Goal: Task Accomplishment & Management: Use online tool/utility

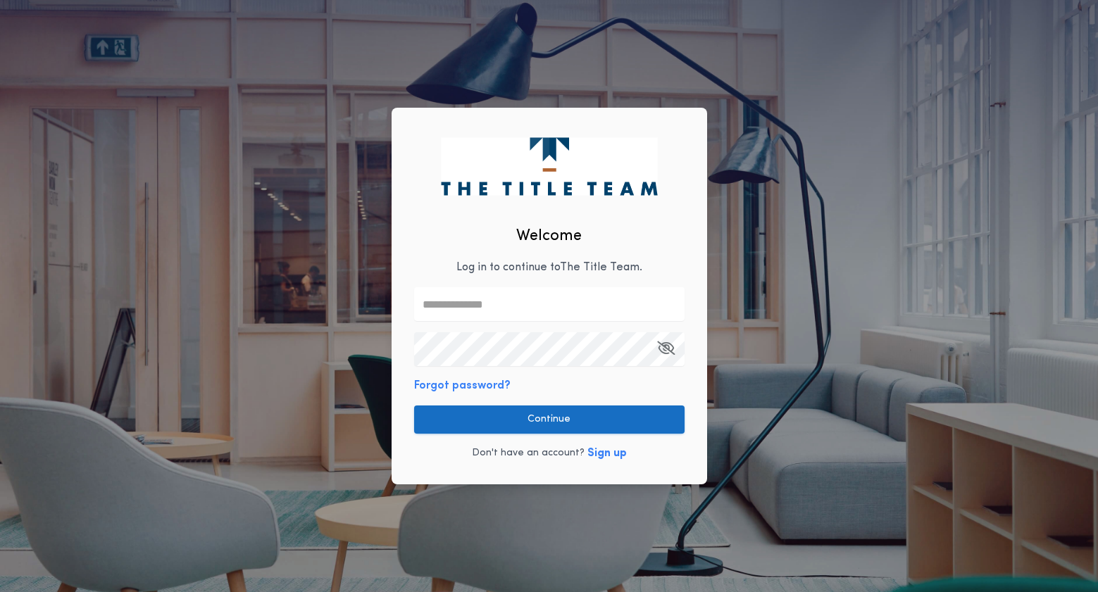
type input "**********"
click at [454, 421] on button "Continue" at bounding box center [549, 420] width 270 height 28
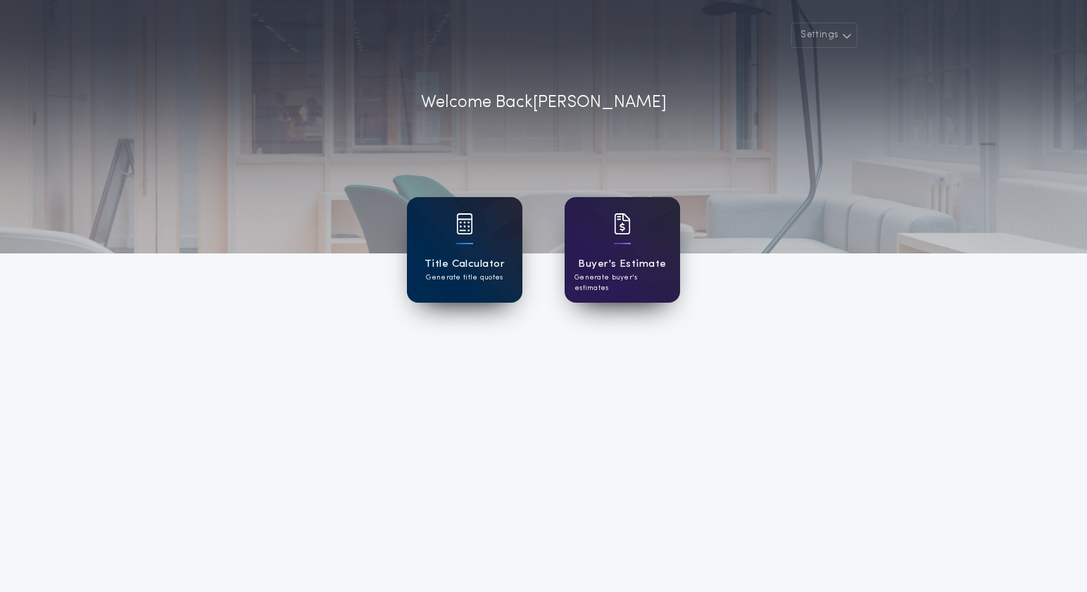
click at [441, 282] on p "Generate title quotes" at bounding box center [464, 277] width 77 height 11
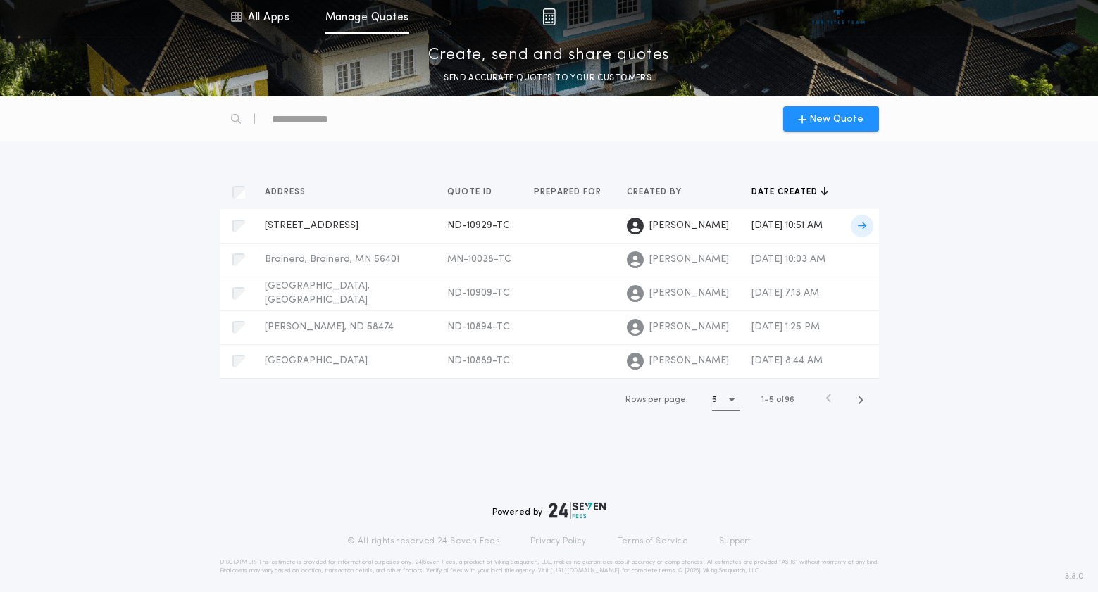
click at [358, 220] on span "[STREET_ADDRESS]" at bounding box center [312, 225] width 94 height 11
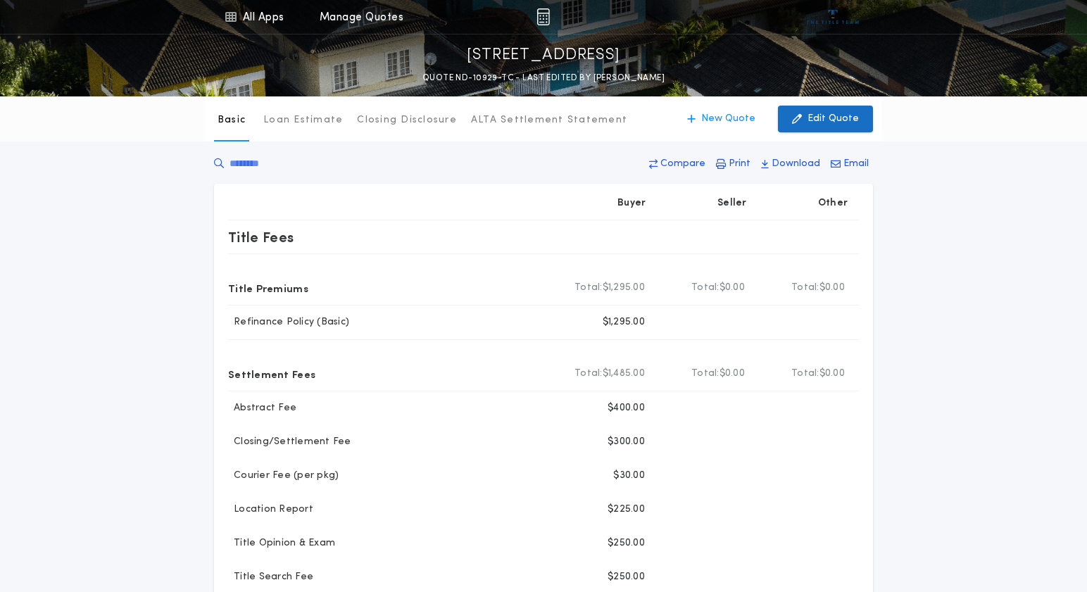
click at [808, 116] on button "Edit Quote" at bounding box center [825, 119] width 95 height 27
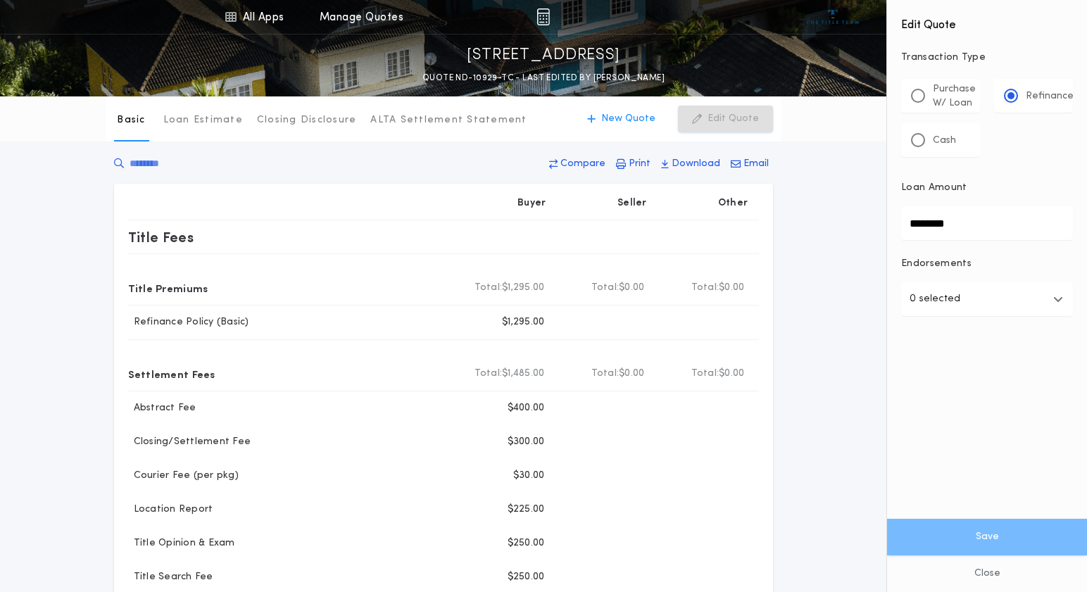
drag, startPoint x: 993, startPoint y: 218, endPoint x: 805, endPoint y: 221, distance: 188.0
click at [805, 221] on div "All Apps Title Calculator Buyer's Estimate Menu All Apps Manage Quotes [STREET_…" at bounding box center [543, 535] width 1087 height 1071
type input "********"
drag, startPoint x: 973, startPoint y: 539, endPoint x: 648, endPoint y: 398, distance: 354.1
click at [973, 538] on button "Save" at bounding box center [987, 537] width 200 height 37
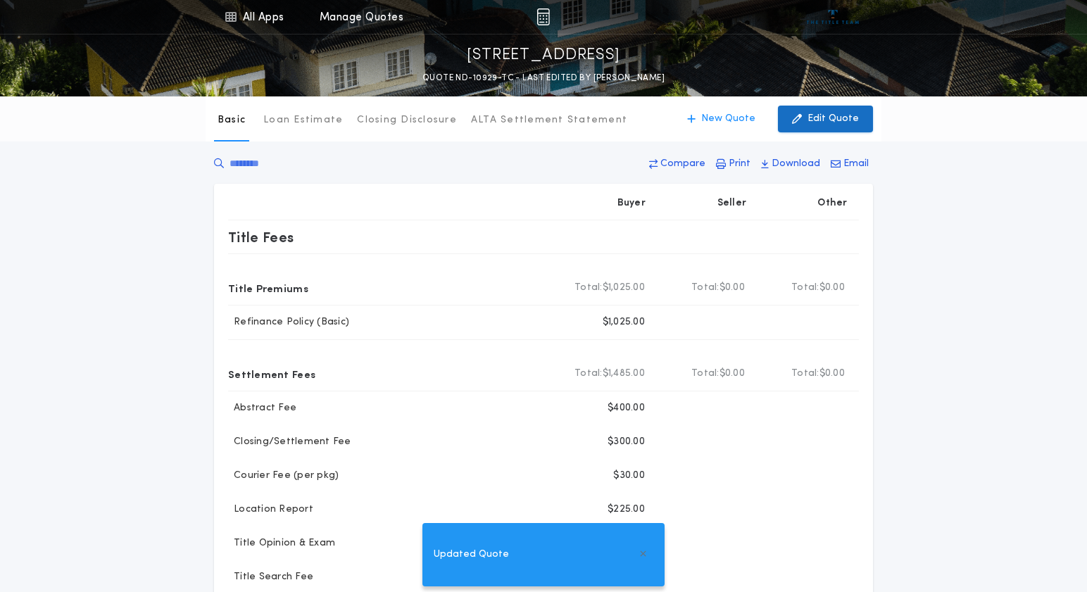
click at [802, 120] on icon "button" at bounding box center [797, 118] width 10 height 15
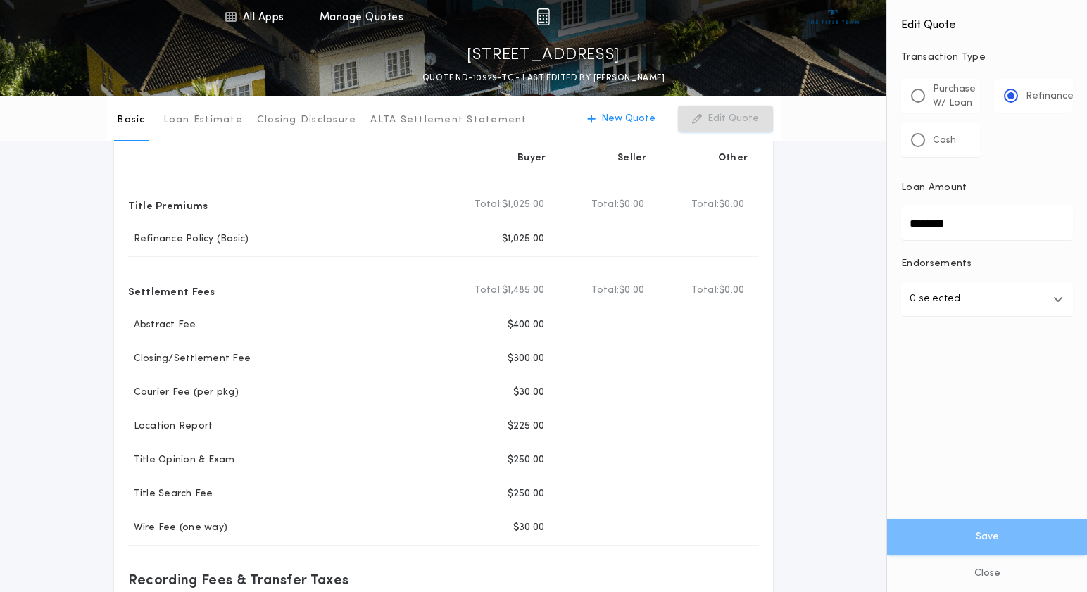
scroll to position [70, 0]
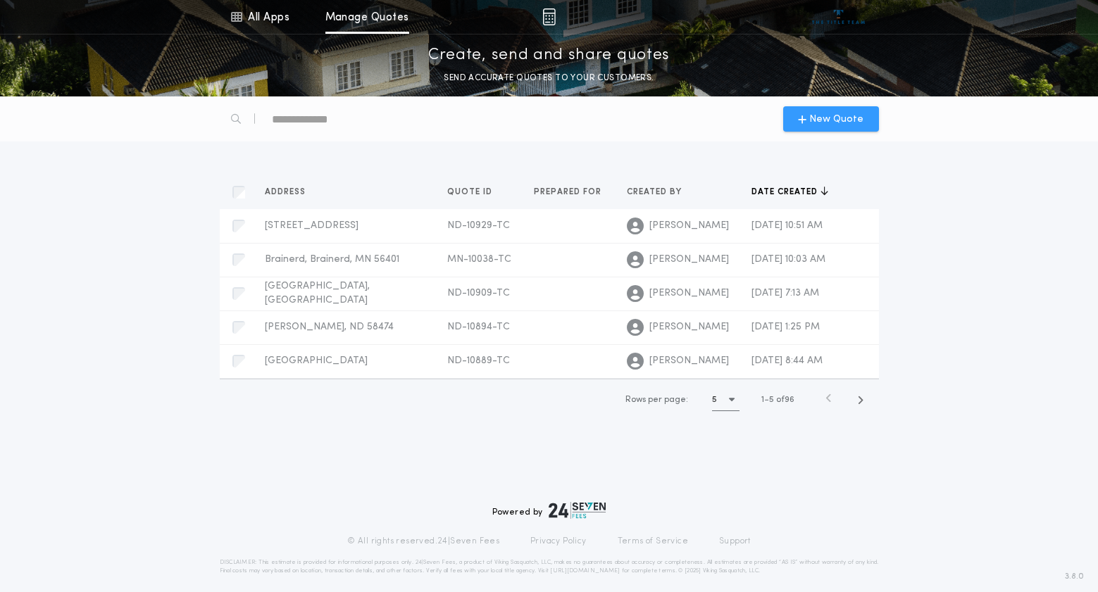
click at [827, 107] on div "New Quote" at bounding box center [831, 118] width 96 height 25
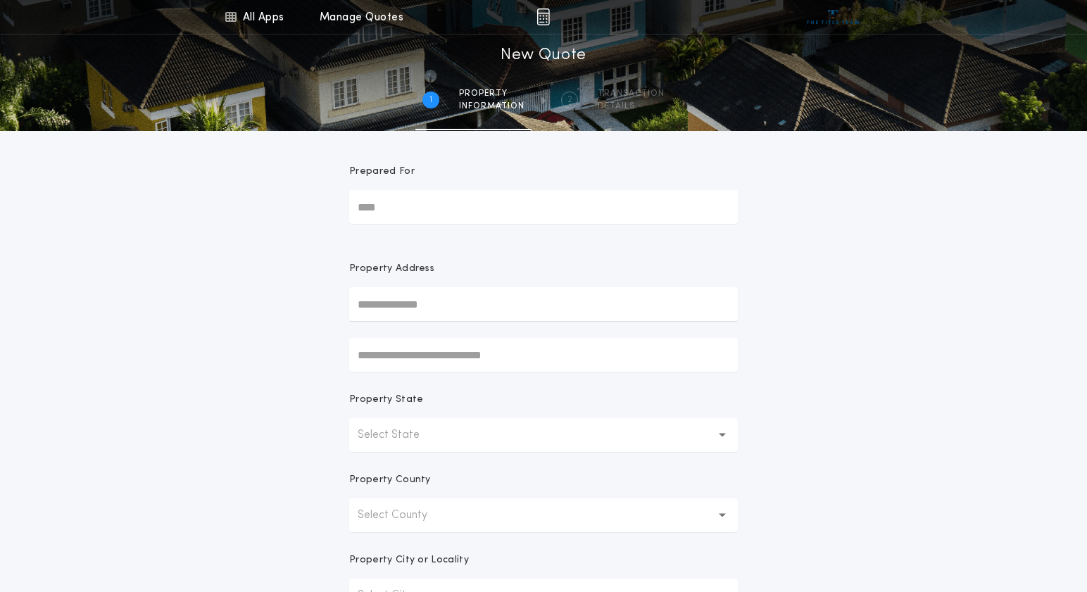
click at [391, 207] on input "Prepared For" at bounding box center [543, 207] width 389 height 34
click at [398, 303] on input "text" at bounding box center [543, 304] width 389 height 34
type input "**********"
click at [822, 404] on div "**********" at bounding box center [543, 402] width 1087 height 805
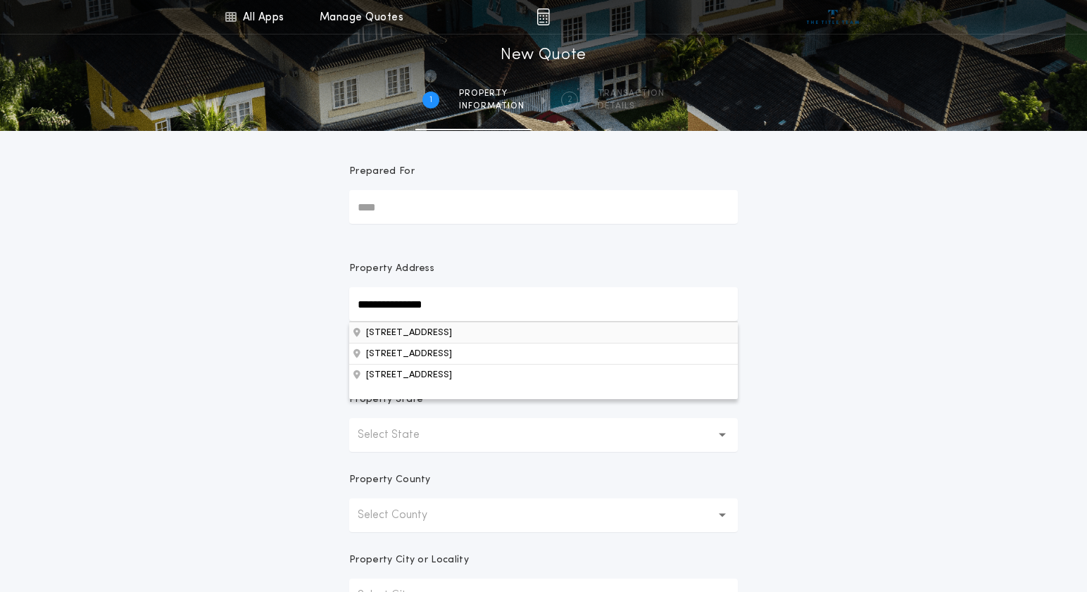
click at [493, 339] on button "[STREET_ADDRESS]" at bounding box center [543, 332] width 389 height 21
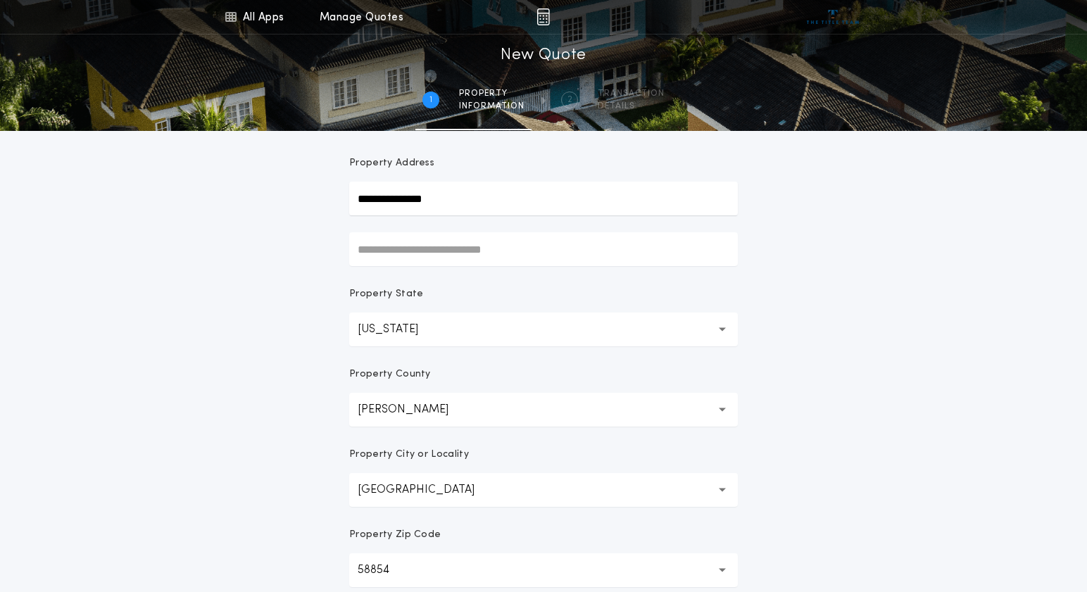
scroll to position [282, 0]
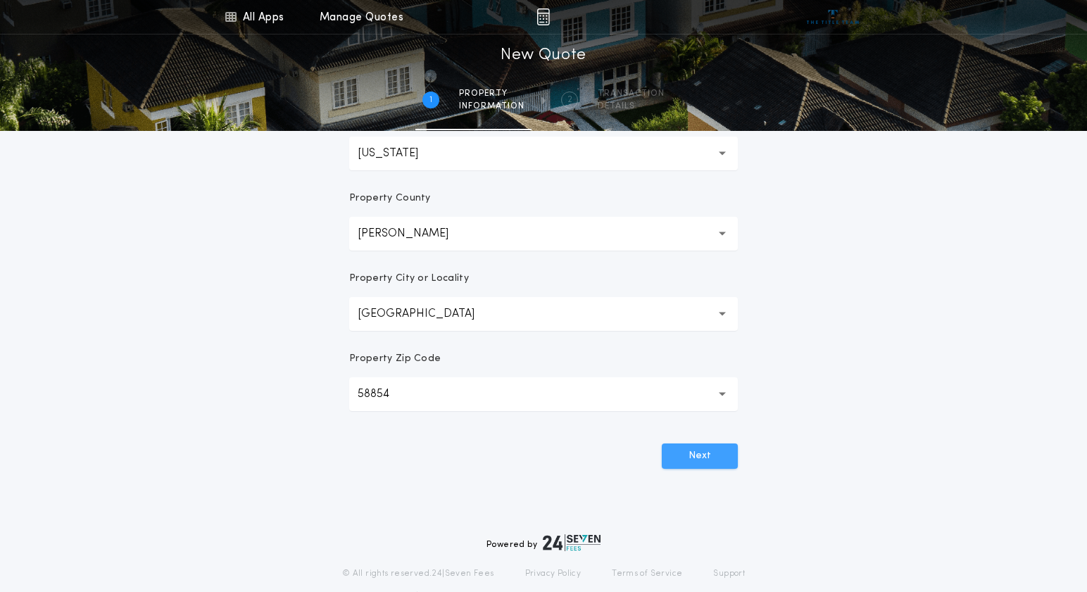
click at [689, 464] on button "Next" at bounding box center [700, 456] width 76 height 25
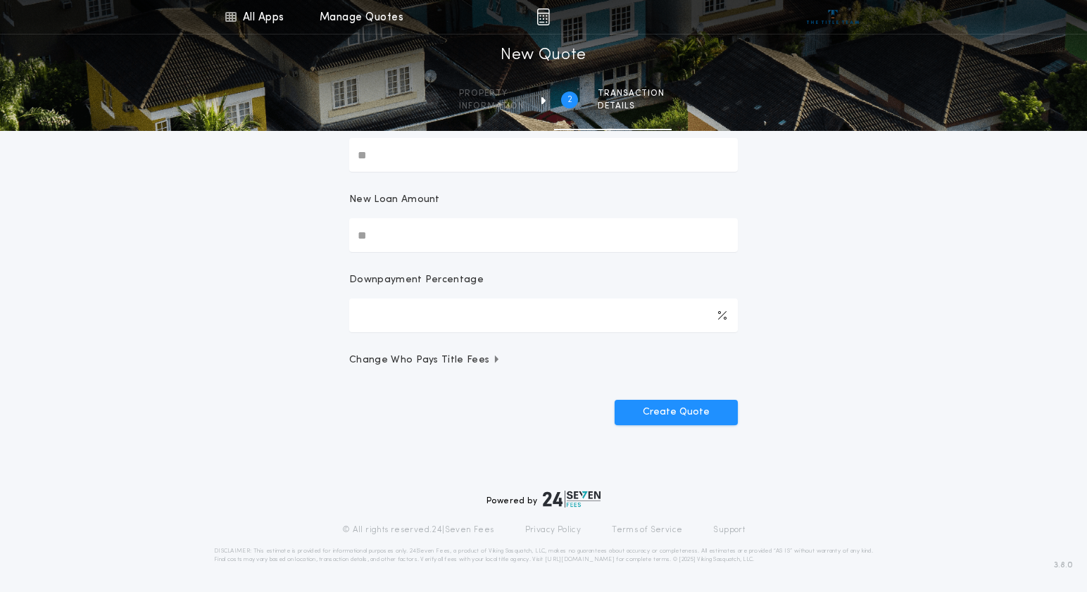
scroll to position [0, 0]
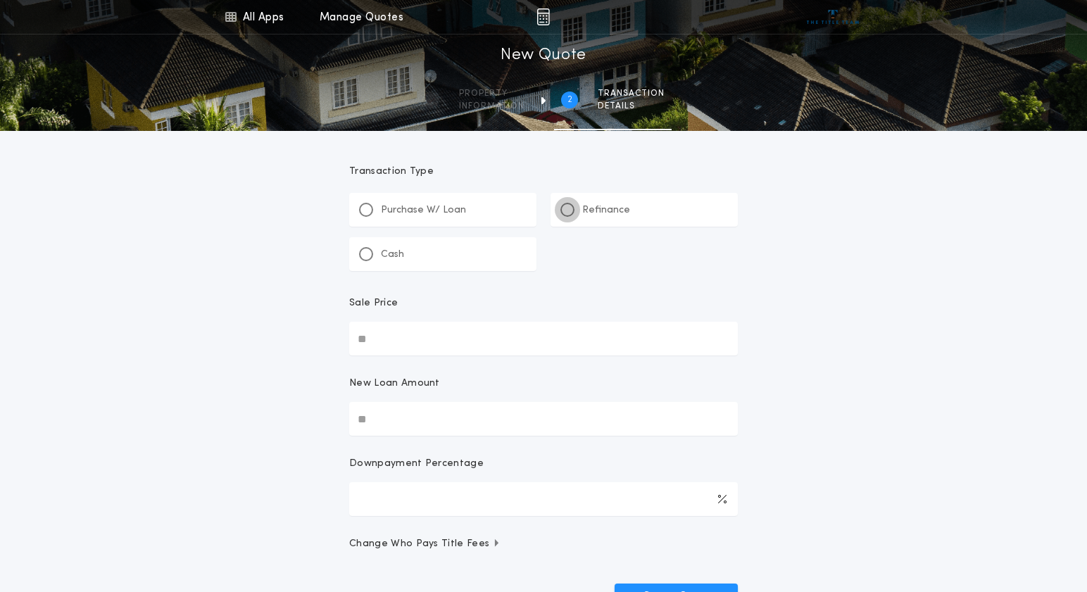
click at [572, 213] on div at bounding box center [567, 210] width 14 height 14
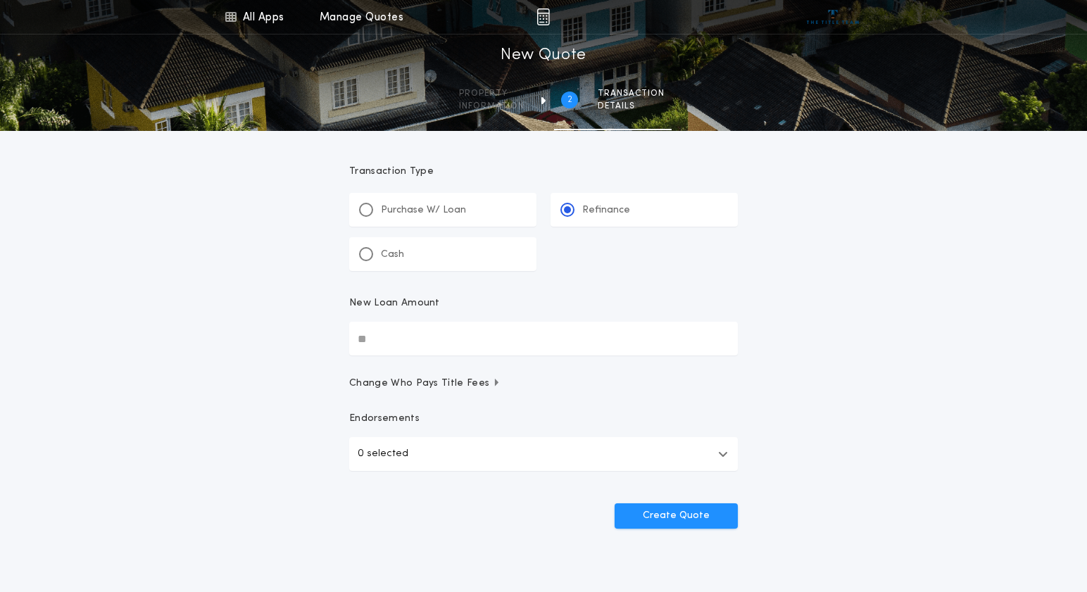
click at [394, 346] on input "New Loan Amount" at bounding box center [543, 339] width 389 height 34
type input "********"
click at [643, 508] on button "Create Quote" at bounding box center [676, 515] width 123 height 25
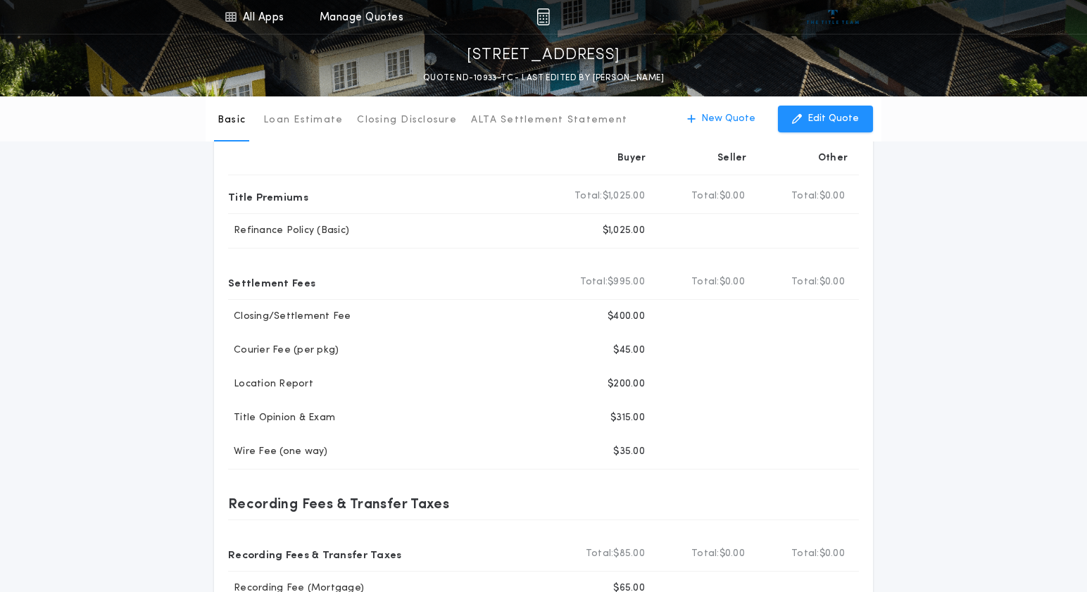
scroll to position [70, 0]
